Goal: Task Accomplishment & Management: Manage account settings

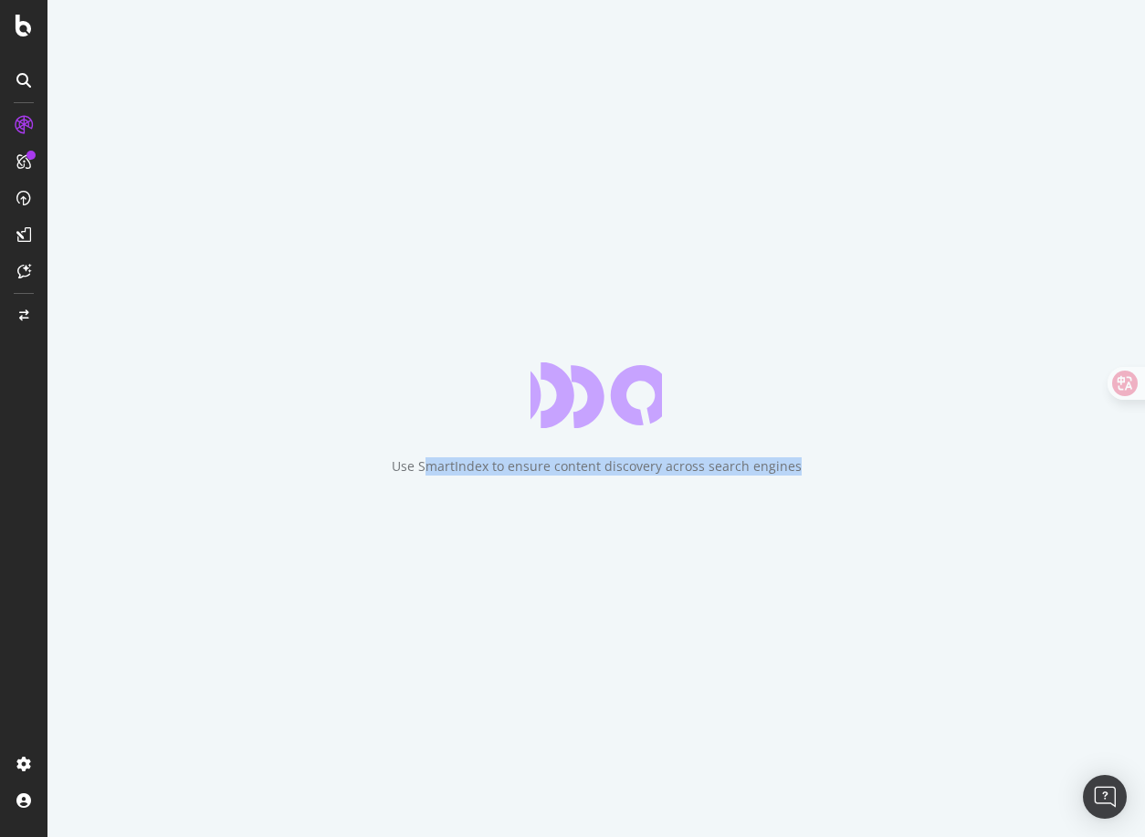
drag, startPoint x: 428, startPoint y: 466, endPoint x: 823, endPoint y: 464, distance: 395.3
click at [823, 464] on div "Use SmartIndex to ensure content discovery across search engines" at bounding box center [595, 418] width 1097 height 837
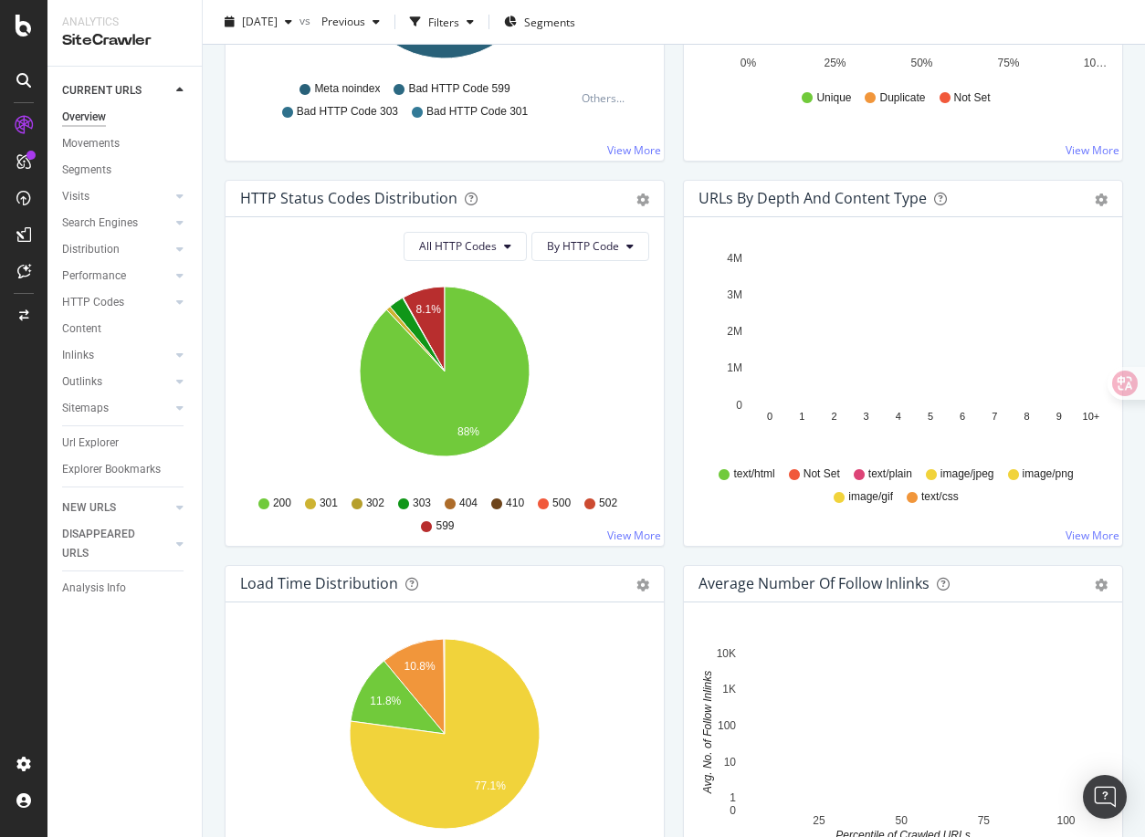
scroll to position [862, 0]
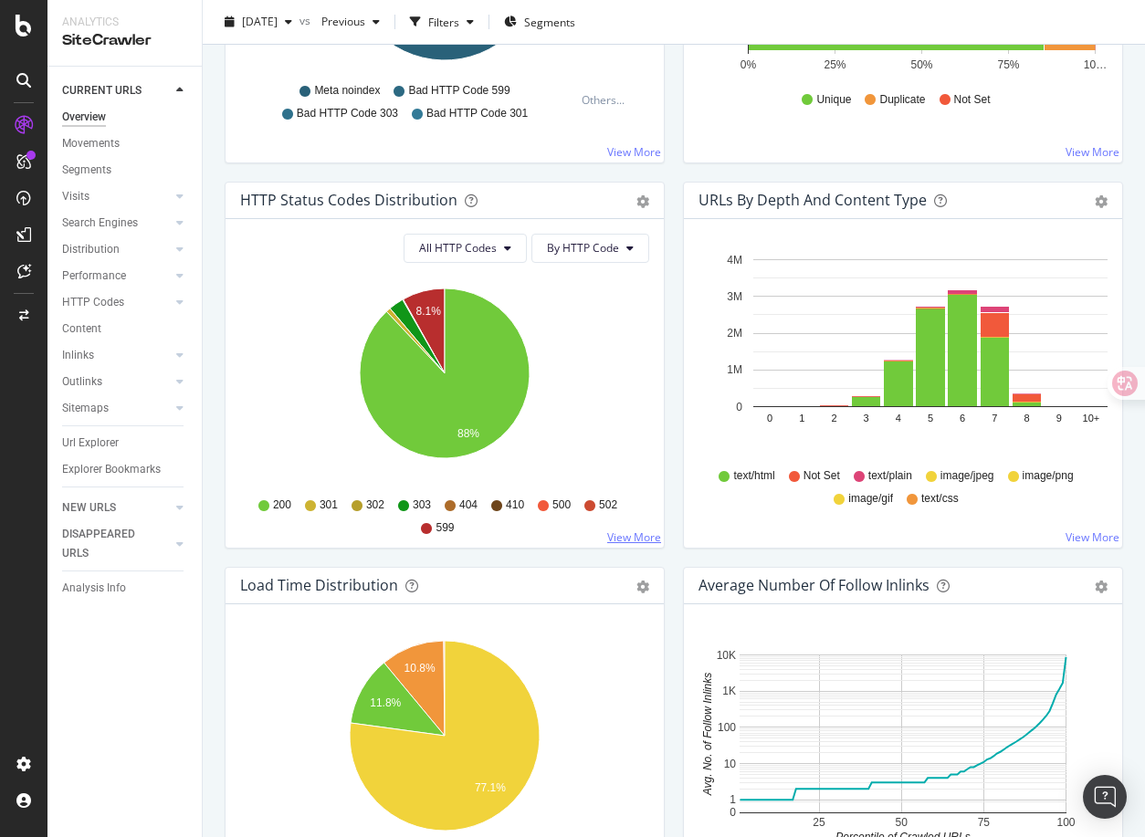
click at [617, 536] on link "View More" at bounding box center [634, 538] width 54 height 16
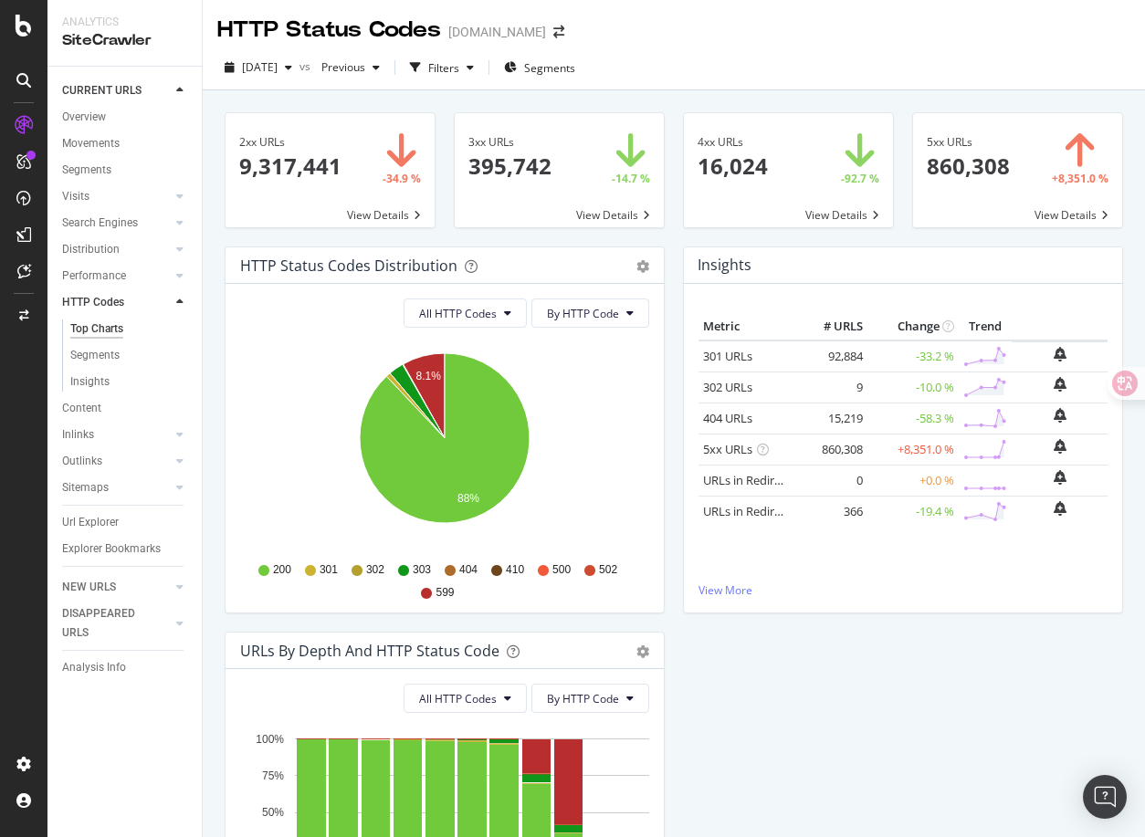
click at [516, 242] on div "3xx URLs 395,742 -14.7 % View Details" at bounding box center [559, 179] width 229 height 134
click at [503, 607] on div "All HTTP Codes By HTTP Code Hold CMD (⌘) while clicking to filter the report. 8…" at bounding box center [445, 448] width 438 height 329
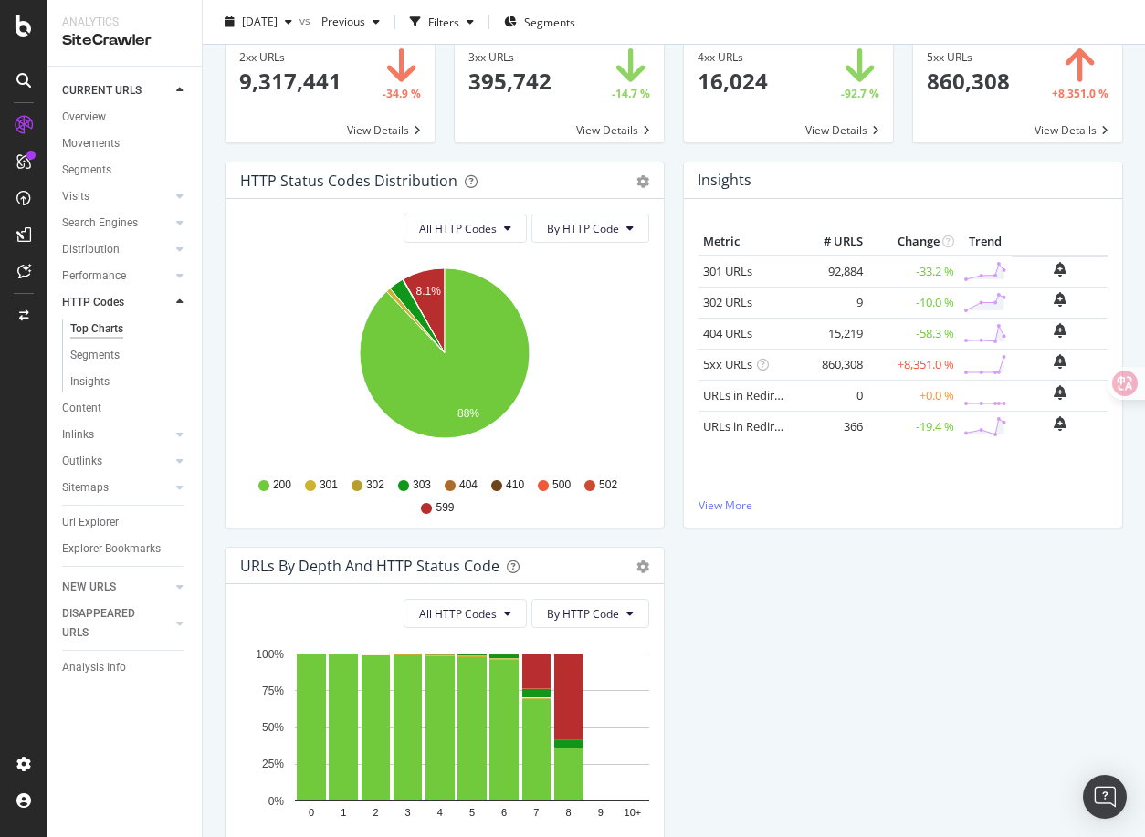
scroll to position [178, 0]
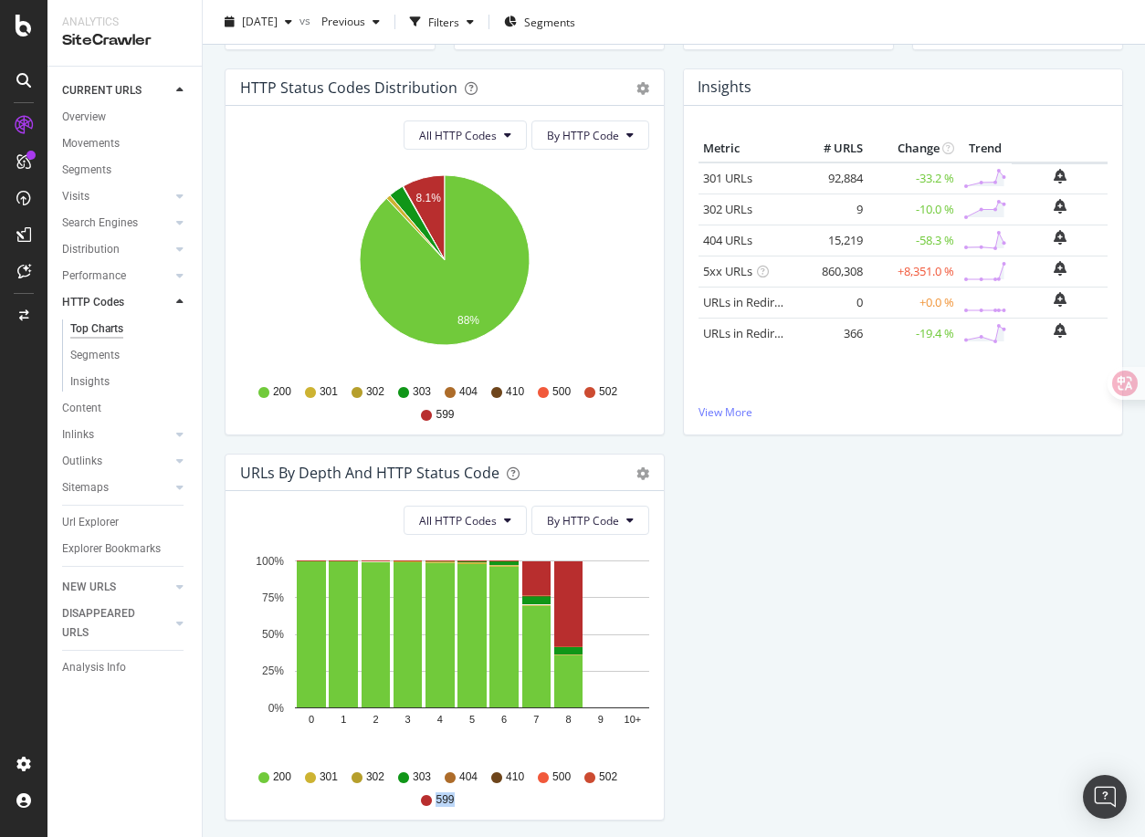
drag, startPoint x: 435, startPoint y: 799, endPoint x: 464, endPoint y: 799, distance: 29.2
click at [464, 799] on div "200 301 302 303 404 410 500 502 599" at bounding box center [444, 786] width 391 height 41
drag, startPoint x: 464, startPoint y: 799, endPoint x: 260, endPoint y: 774, distance: 205.1
click at [260, 774] on div "200 301 302 303 404 410 500 502 599" at bounding box center [444, 786] width 391 height 41
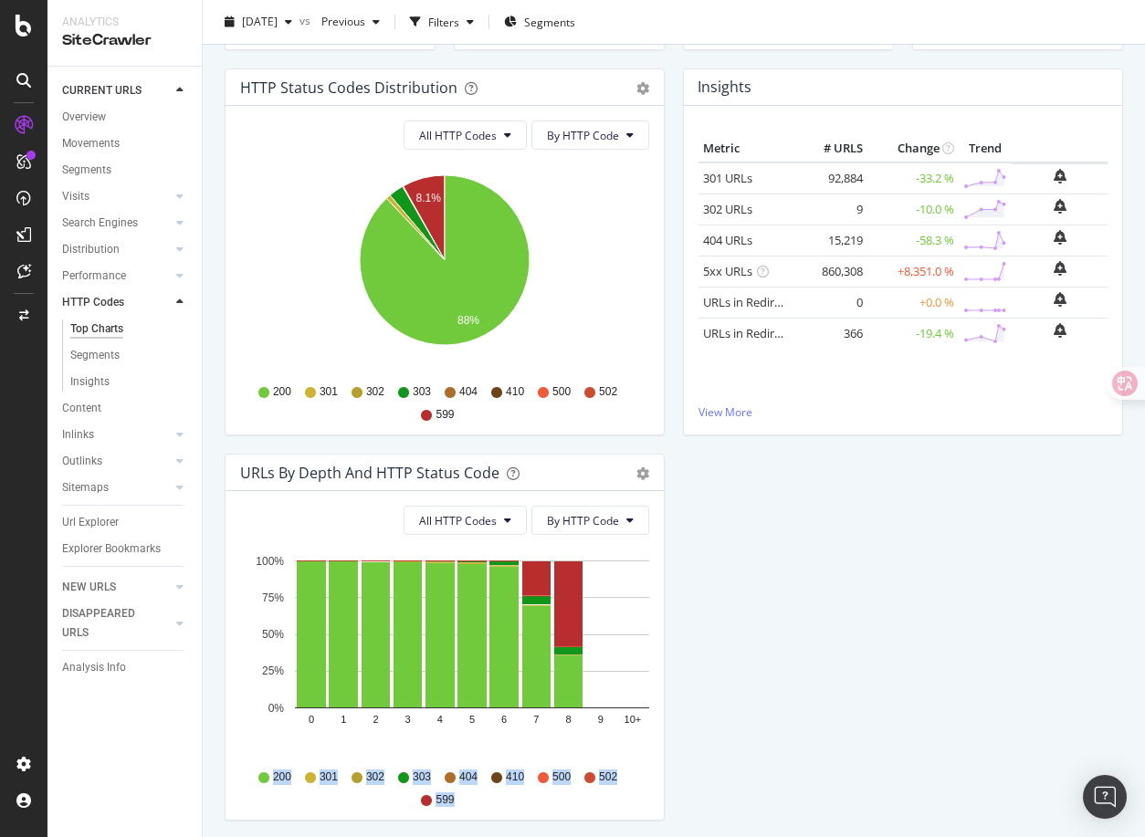
click at [500, 792] on div "200 301 302 303 404 410 500 502 599" at bounding box center [444, 786] width 391 height 41
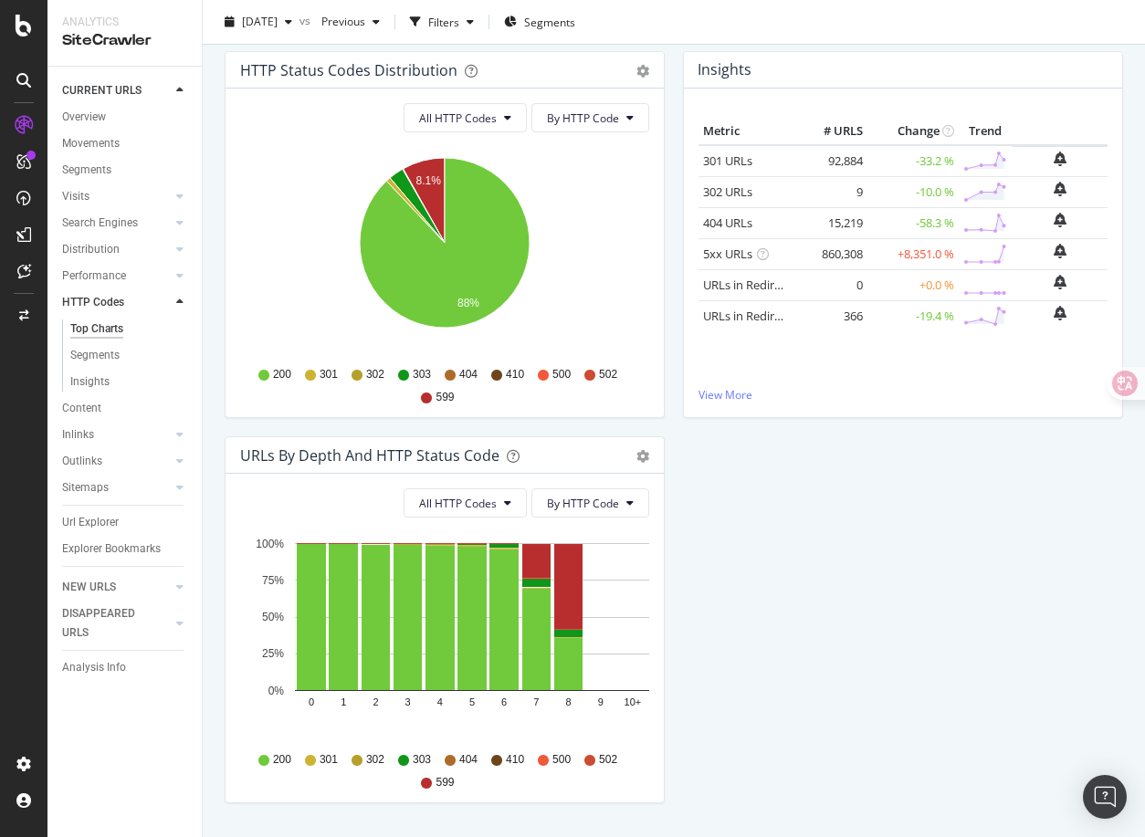
scroll to position [189, 0]
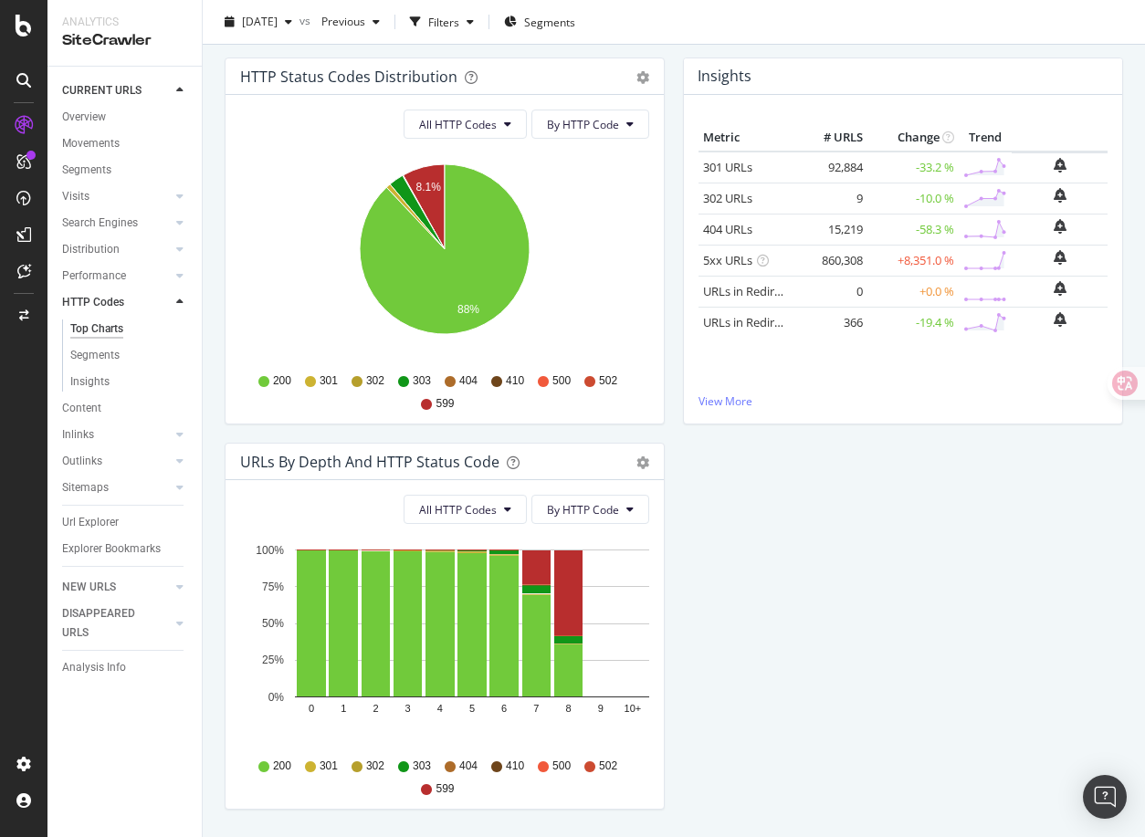
click at [708, 561] on div "HTTP Status Codes Distribution Pie Table Export as CSV Add to Custom Report All…" at bounding box center [673, 443] width 917 height 771
click at [569, 516] on span "By HTTP Code" at bounding box center [583, 510] width 72 height 16
click at [678, 545] on div "HTTP Status Codes Distribution Pie Table Export as CSV Add to Custom Report All…" at bounding box center [673, 443] width 917 height 771
click at [456, 507] on span "All HTTP Codes" at bounding box center [458, 510] width 78 height 16
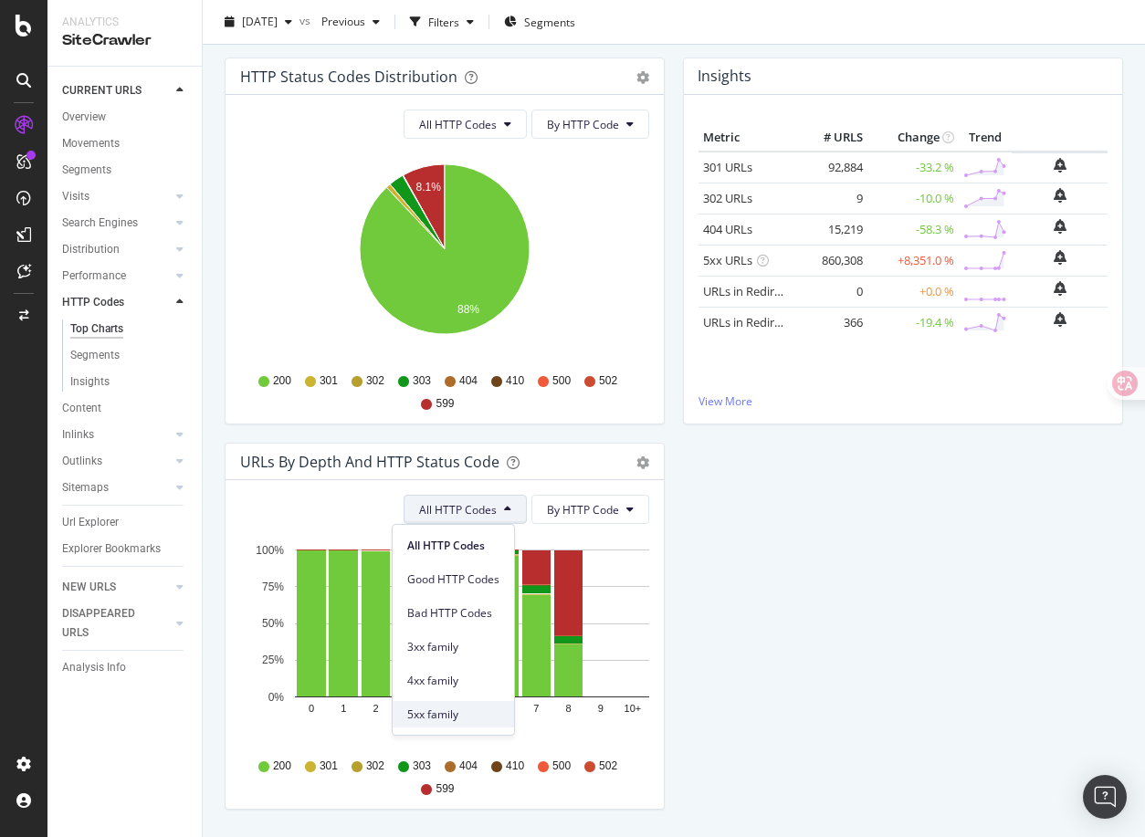
click at [451, 718] on span "5xx family" at bounding box center [453, 715] width 92 height 16
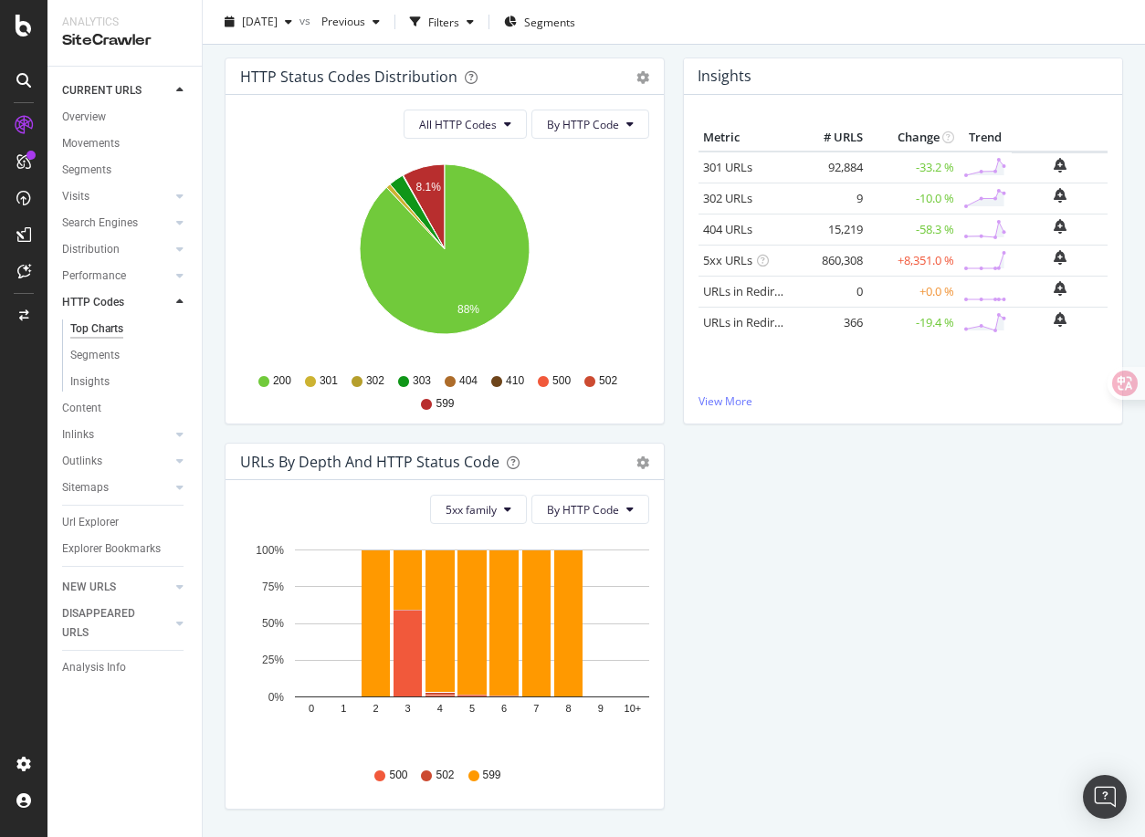
click at [710, 654] on div "HTTP Status Codes Distribution Pie Table Export as CSV Add to Custom Report All…" at bounding box center [673, 443] width 917 height 771
click at [748, 556] on div "HTTP Status Codes Distribution Pie Table Export as CSV Add to Custom Report All…" at bounding box center [673, 443] width 917 height 771
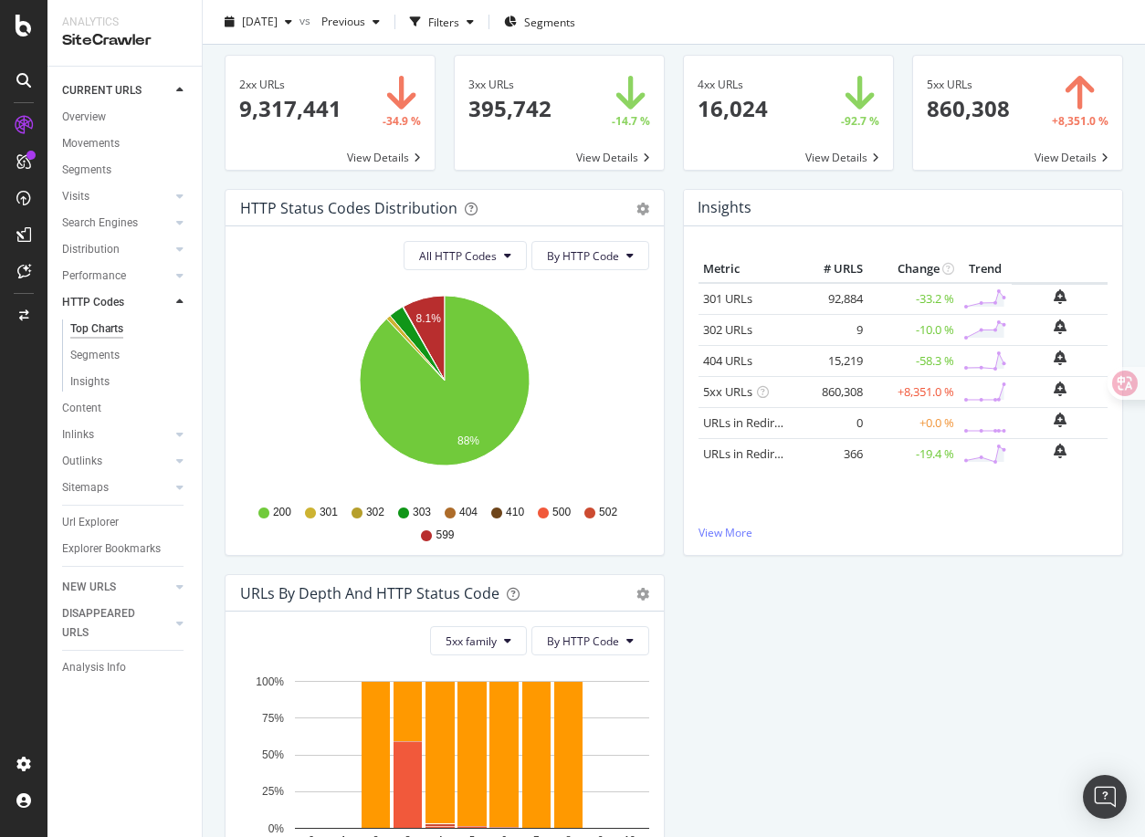
scroll to position [0, 0]
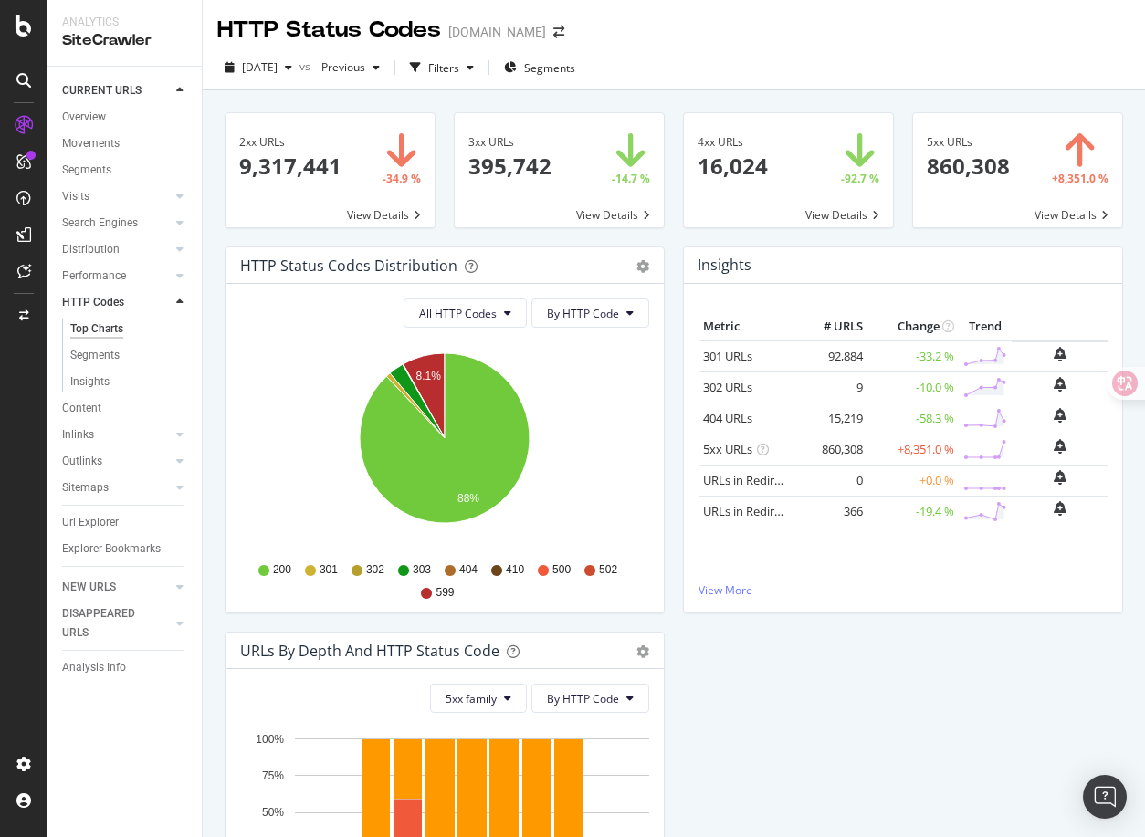
click at [674, 538] on div "Insights Metric # URLS Change Trend 301 URLs 92,884 -33.2 % 302 URLs 9" at bounding box center [903, 438] width 458 height 385
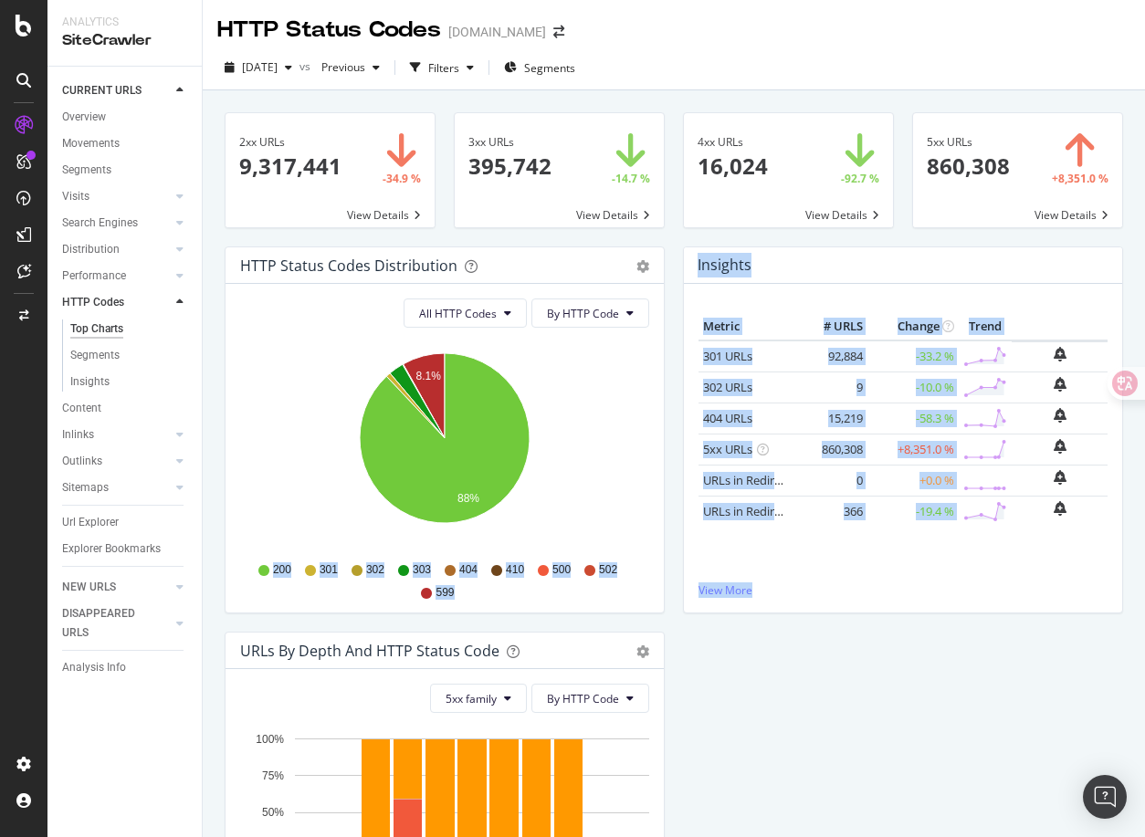
drag, startPoint x: 769, startPoint y: 709, endPoint x: 550, endPoint y: 510, distance: 296.0
click at [550, 510] on div "HTTP Status Codes Distribution Pie Table Export as CSV Add to Custom Report All…" at bounding box center [673, 631] width 917 height 771
click at [726, 646] on div "HTTP Status Codes Distribution Pie Table Export as CSV Add to Custom Report All…" at bounding box center [673, 631] width 917 height 771
drag, startPoint x: 744, startPoint y: 687, endPoint x: 467, endPoint y: 264, distance: 506.4
click at [467, 264] on div "HTTP Status Codes Distribution Pie Table Export as CSV Add to Custom Report All…" at bounding box center [673, 631] width 917 height 771
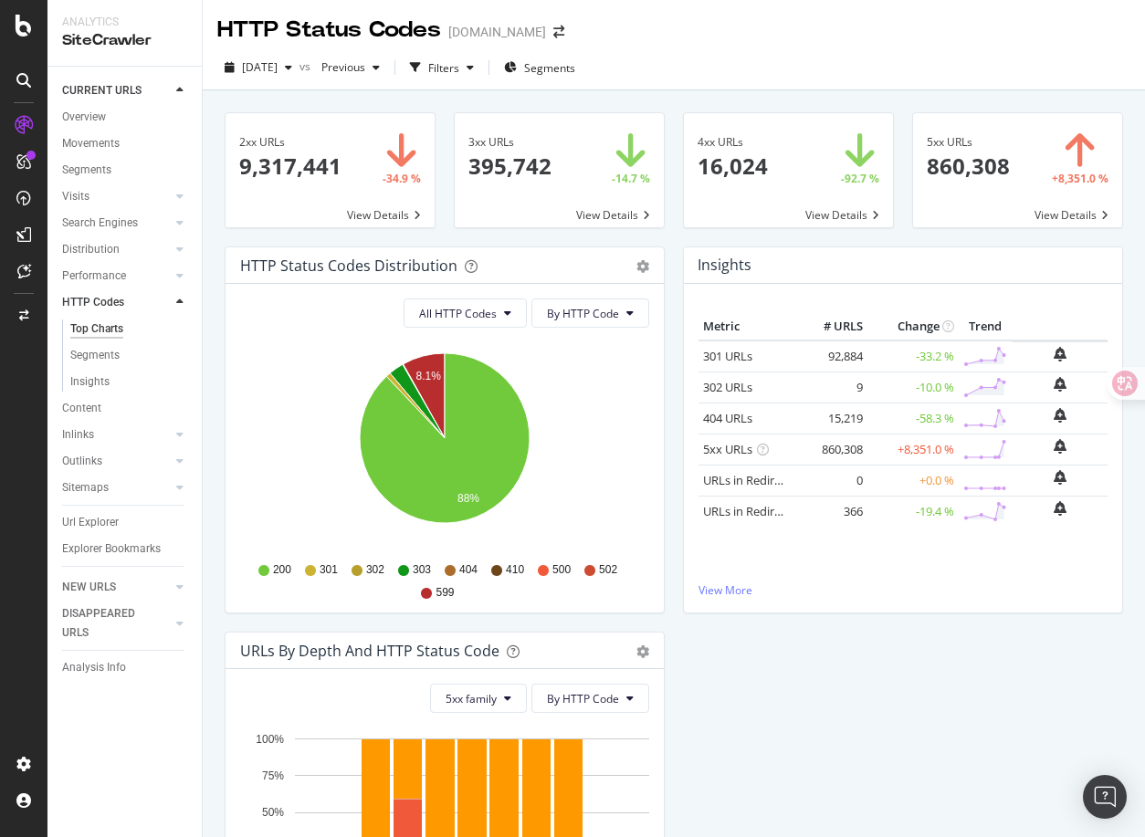
click at [714, 704] on div "HTTP Status Codes Distribution Pie Table Export as CSV Add to Custom Report All…" at bounding box center [673, 631] width 917 height 771
click at [684, 245] on div "4xx URLs 16,024 -92.7 % View Details" at bounding box center [788, 179] width 229 height 134
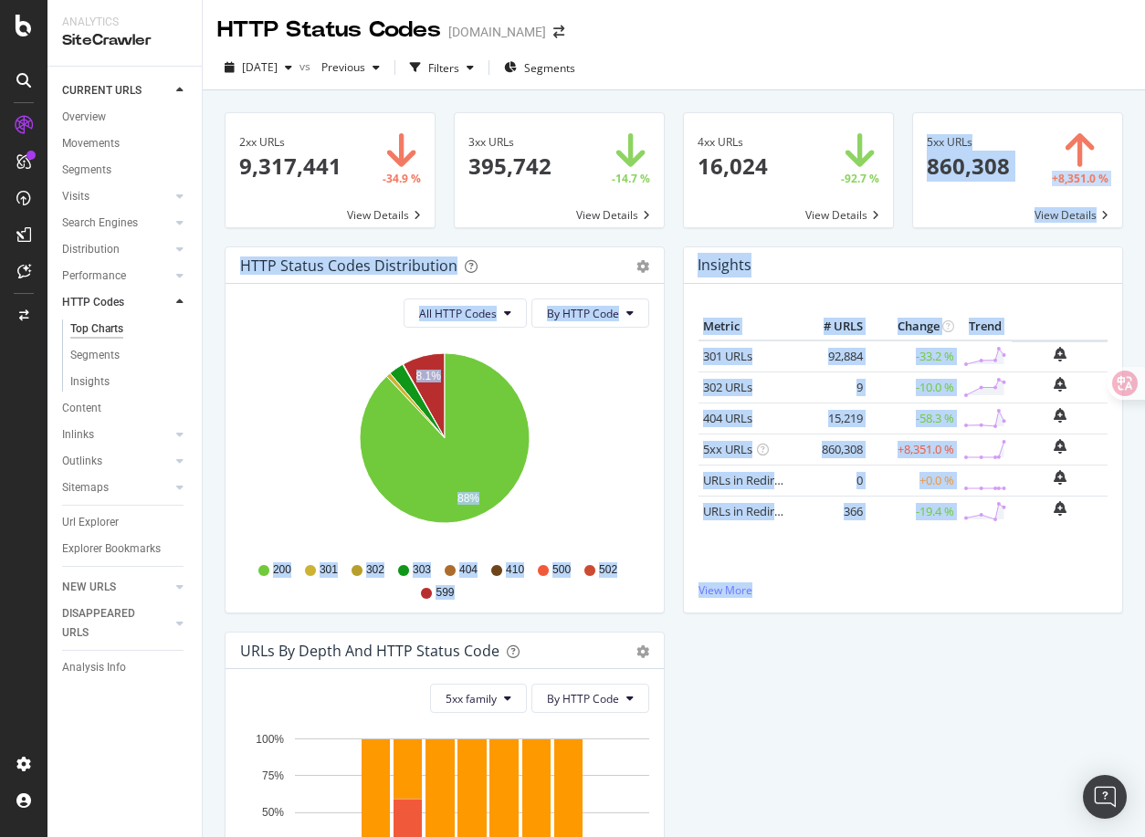
drag, startPoint x: 677, startPoint y: 240, endPoint x: 876, endPoint y: 694, distance: 495.8
click at [877, 694] on div "2xx URLs 9,317,441 -34.9 % View Details 3xx URLs 395,742 -14.7 % View Details 4…" at bounding box center [674, 590] width 898 height 982
click at [876, 694] on div "HTTP Status Codes Distribution Pie Table Export as CSV Add to Custom Report All…" at bounding box center [673, 631] width 917 height 771
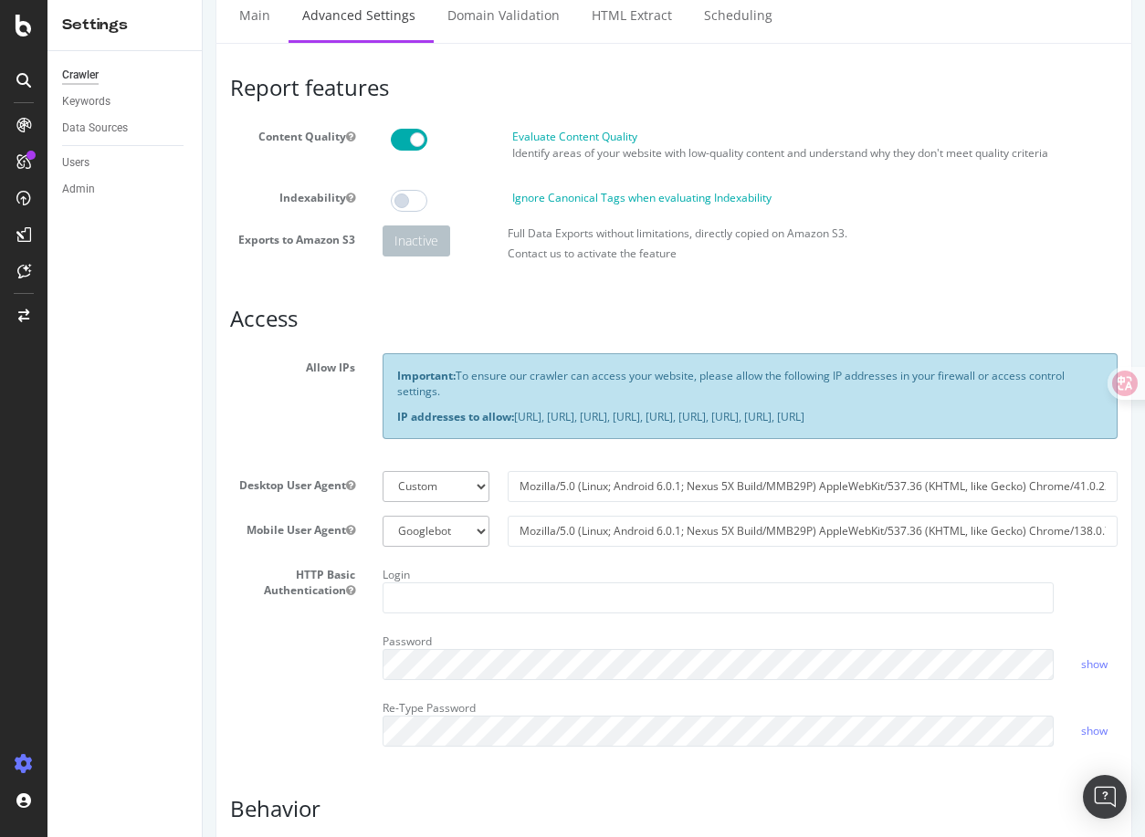
scroll to position [66, 0]
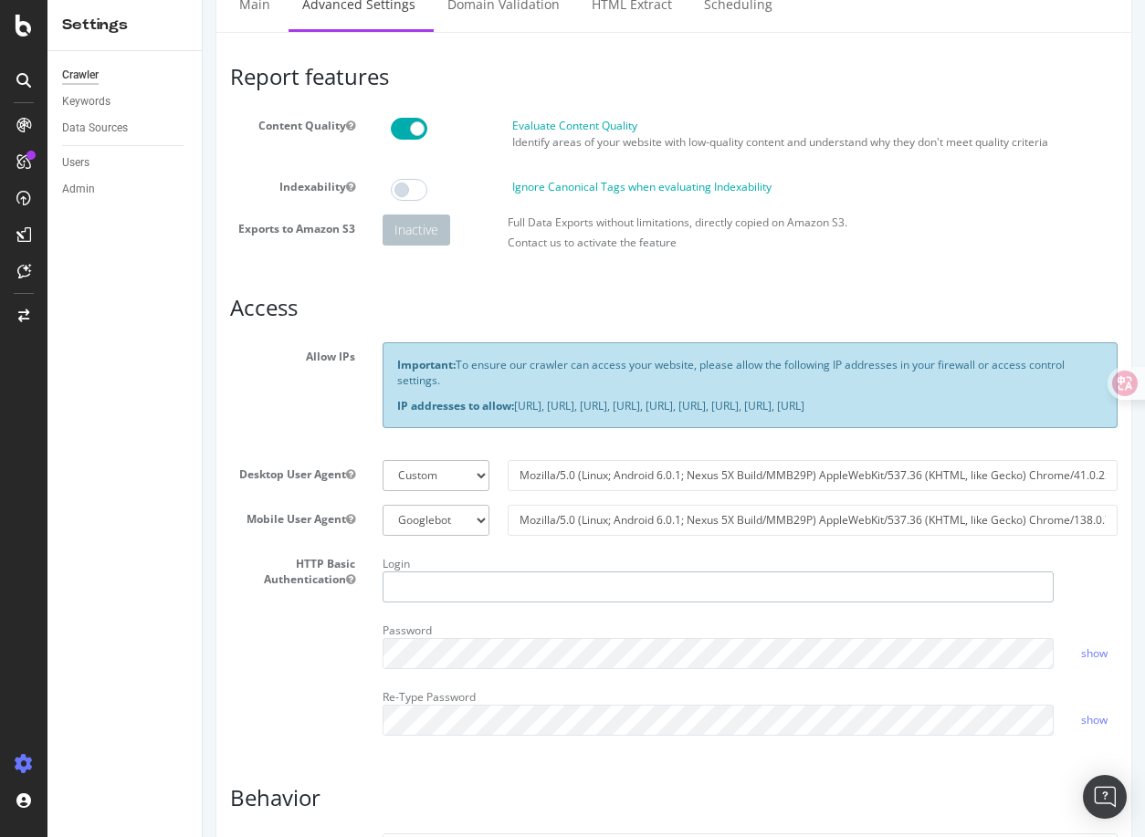
type input "lucas.liu"
drag, startPoint x: 521, startPoint y: 492, endPoint x: 1010, endPoint y: 506, distance: 488.6
click at [1010, 491] on input "Mozilla/5.0 (Linux; Android 6.0.1; Nexus 5X Build/MMB29P) AppleWebKit/537.36 (K…" at bounding box center [813, 475] width 610 height 31
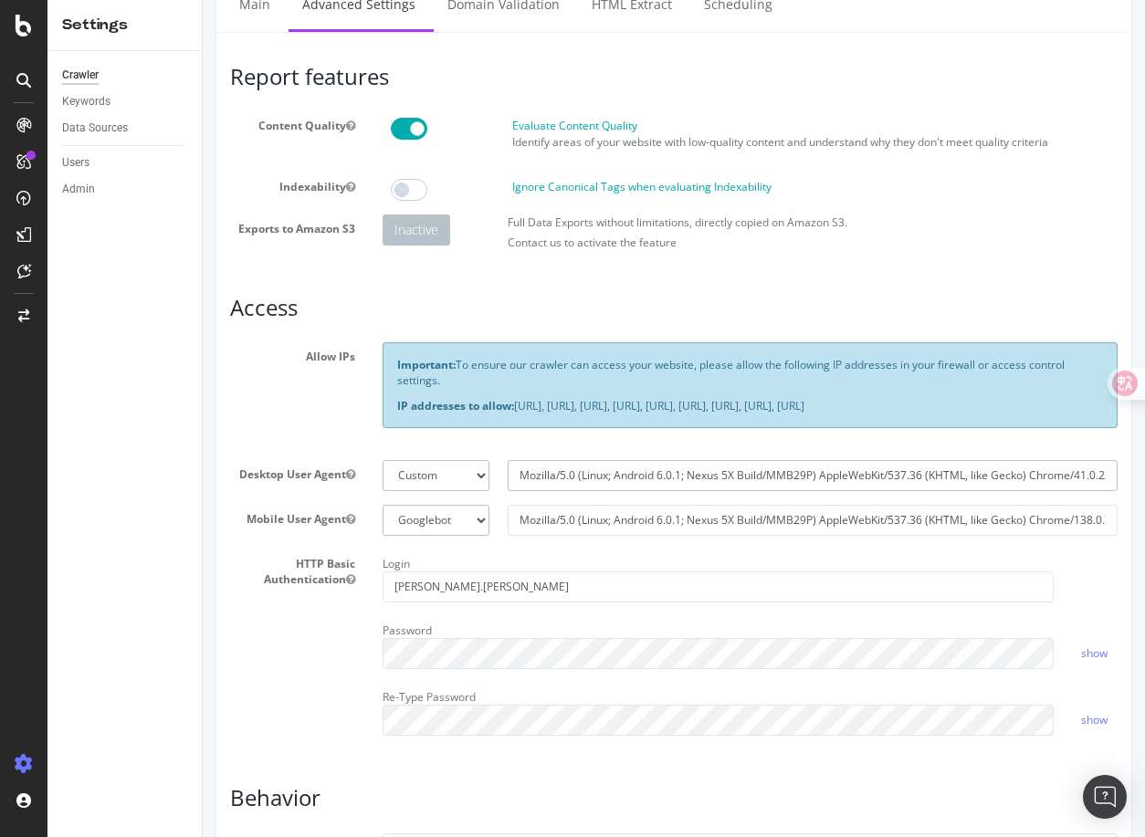
click at [1020, 491] on input "Mozilla/5.0 (Linux; Android 6.0.1; Nexus 5X Build/MMB29P) AppleWebKit/537.36 (K…" at bounding box center [813, 475] width 610 height 31
click at [1038, 488] on input "Mozilla/5.0 (Linux; Android 6.0.1; Nexus 5X Build/MMB29P) AppleWebKit/537.36 (K…" at bounding box center [813, 475] width 610 height 31
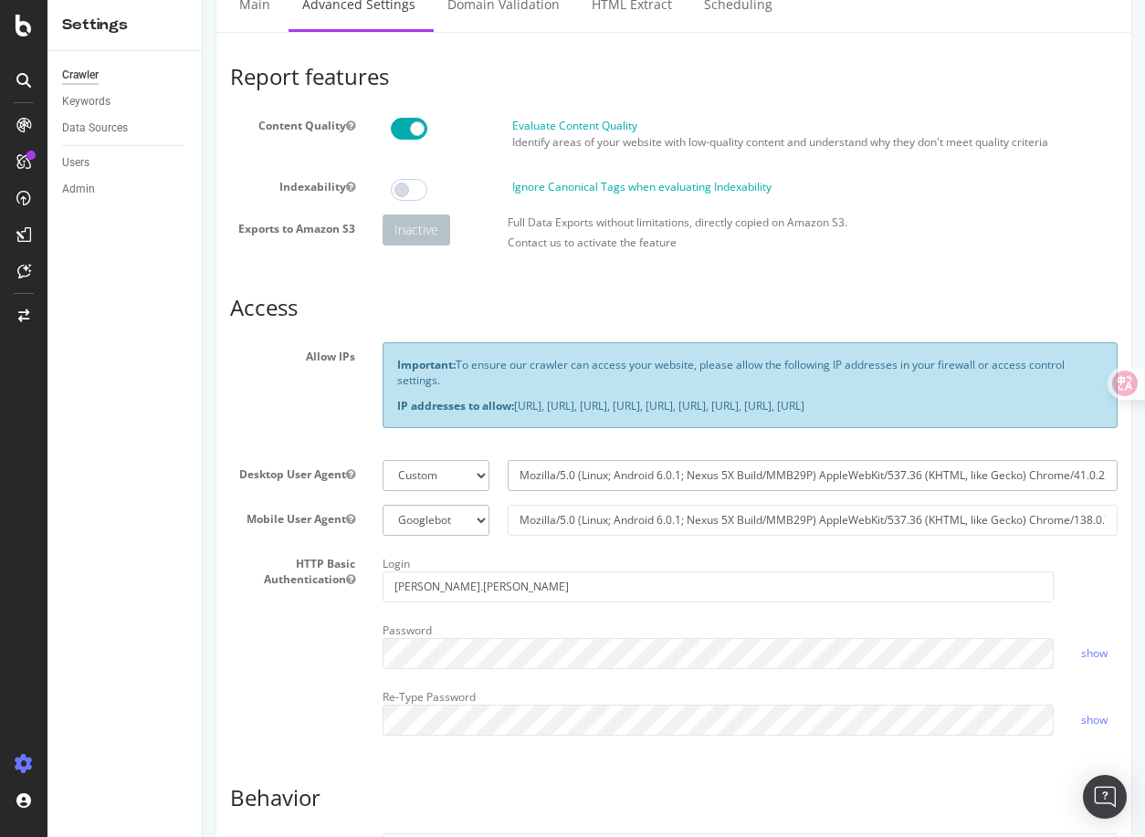
click at [1038, 488] on input "Mozilla/5.0 (Linux; Android 6.0.1; Nexus 5X Build/MMB29P) AppleWebKit/537.36 (K…" at bounding box center [813, 475] width 610 height 31
click at [538, 330] on article "Access Allow IPs Important: To ensure our crawler can access your website, plea…" at bounding box center [673, 523] width 887 height 454
click at [537, 353] on div "Important: To ensure our crawler can access your website, please allow the foll…" at bounding box center [750, 384] width 735 height 85
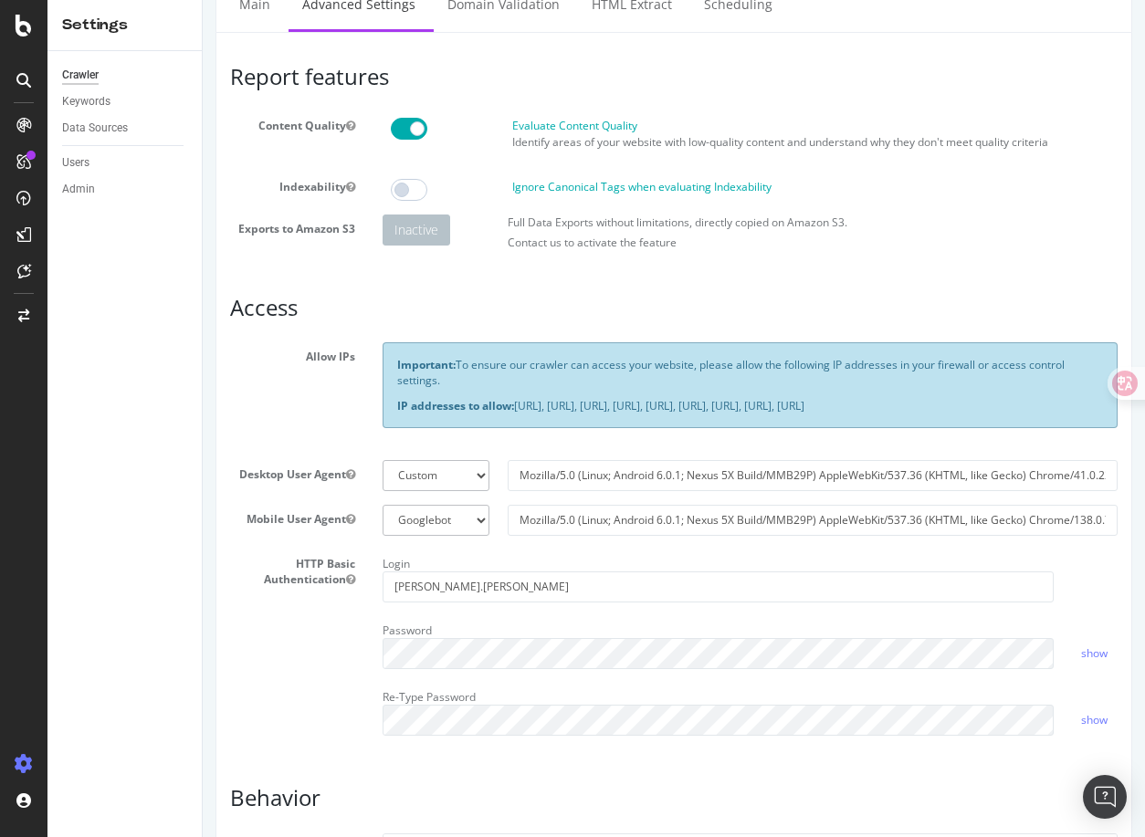
click at [512, 381] on p "Important: To ensure our crawler can access your website, please allow the foll…" at bounding box center [750, 372] width 706 height 31
click at [541, 446] on div "Important: To ensure our crawler can access your website, please allow the foll…" at bounding box center [750, 393] width 762 height 103
